Goal: Communication & Community: Ask a question

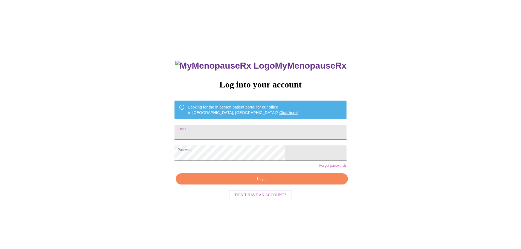
click at [238, 127] on input "Email" at bounding box center [260, 132] width 172 height 15
click at [239, 128] on input "Email" at bounding box center [260, 132] width 172 height 15
type input "cpuckett79@gmail.com"
click at [239, 182] on span "Login" at bounding box center [261, 179] width 159 height 7
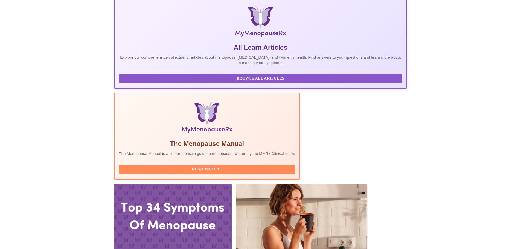
scroll to position [151, 0]
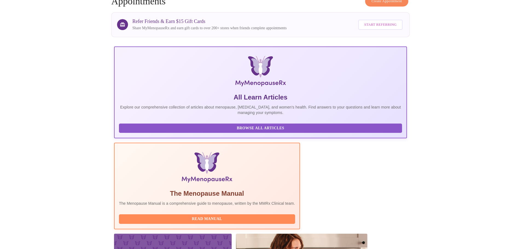
scroll to position [82, 0]
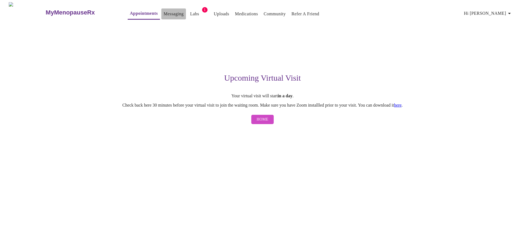
click at [164, 12] on link "Messaging" at bounding box center [174, 14] width 20 height 8
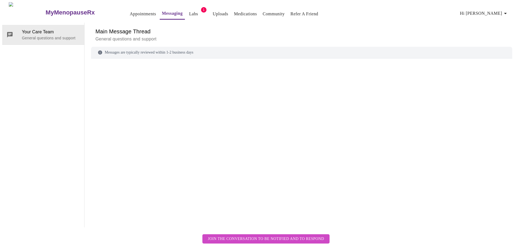
scroll to position [21, 0]
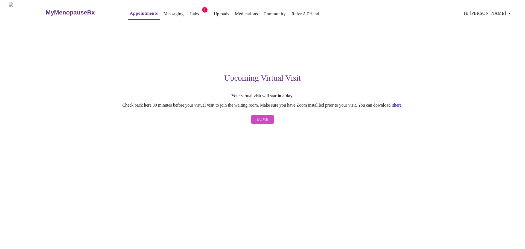
click at [130, 13] on link "Appointments" at bounding box center [144, 14] width 28 height 8
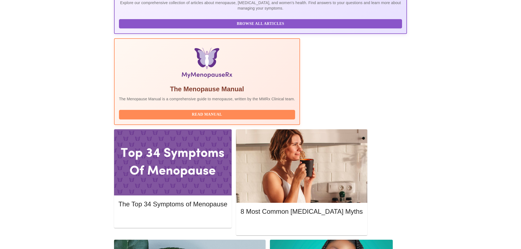
scroll to position [151, 0]
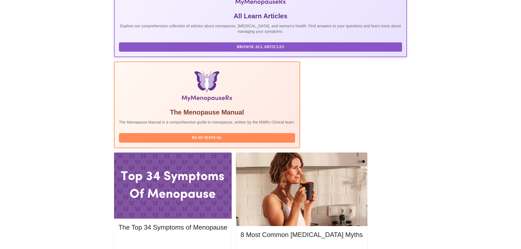
scroll to position [108, 0]
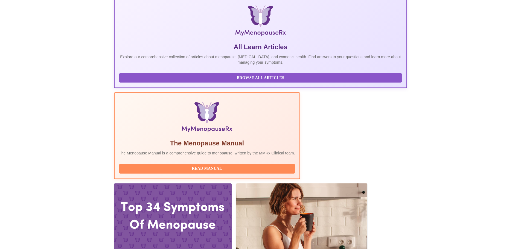
scroll to position [0, 0]
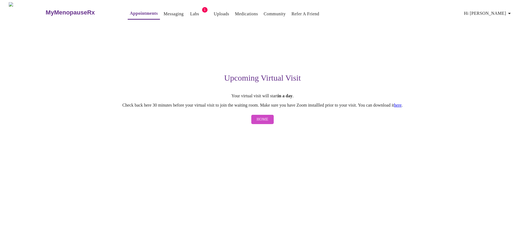
click at [497, 14] on span "Hi [PERSON_NAME]" at bounding box center [488, 14] width 49 height 8
click at [501, 21] on li "Billing" at bounding box center [501, 21] width 25 height 10
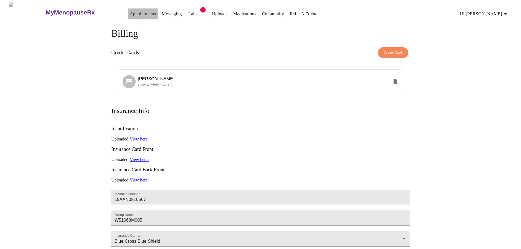
click at [128, 8] on button "Appointments" at bounding box center [143, 13] width 31 height 11
click at [163, 10] on link "Messaging" at bounding box center [172, 14] width 20 height 8
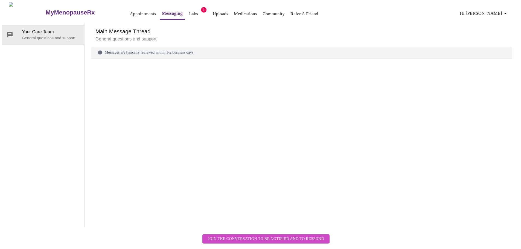
scroll to position [21, 0]
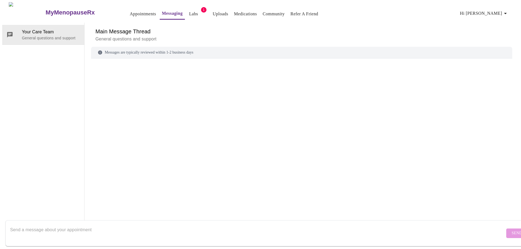
click at [125, 225] on textarea "Send a message about your appointment" at bounding box center [257, 234] width 495 height 18
type textarea "I need to cancel my appointment"
drag, startPoint x: 513, startPoint y: 234, endPoint x: 506, endPoint y: 229, distance: 8.3
click at [508, 230] on form "I need to cancel my appointment Send" at bounding box center [268, 233] width 526 height 26
click at [512, 230] on span "Send" at bounding box center [517, 233] width 10 height 7
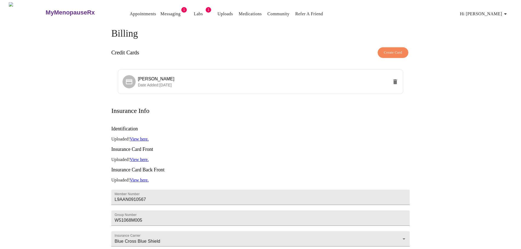
click at [161, 13] on link "Messaging" at bounding box center [171, 14] width 20 height 8
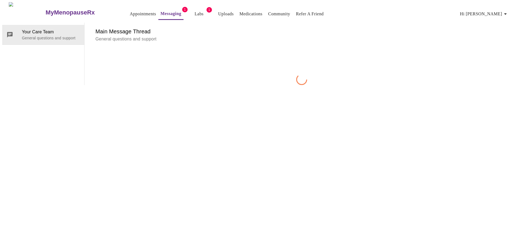
scroll to position [21, 0]
